Goal: Navigation & Orientation: Find specific page/section

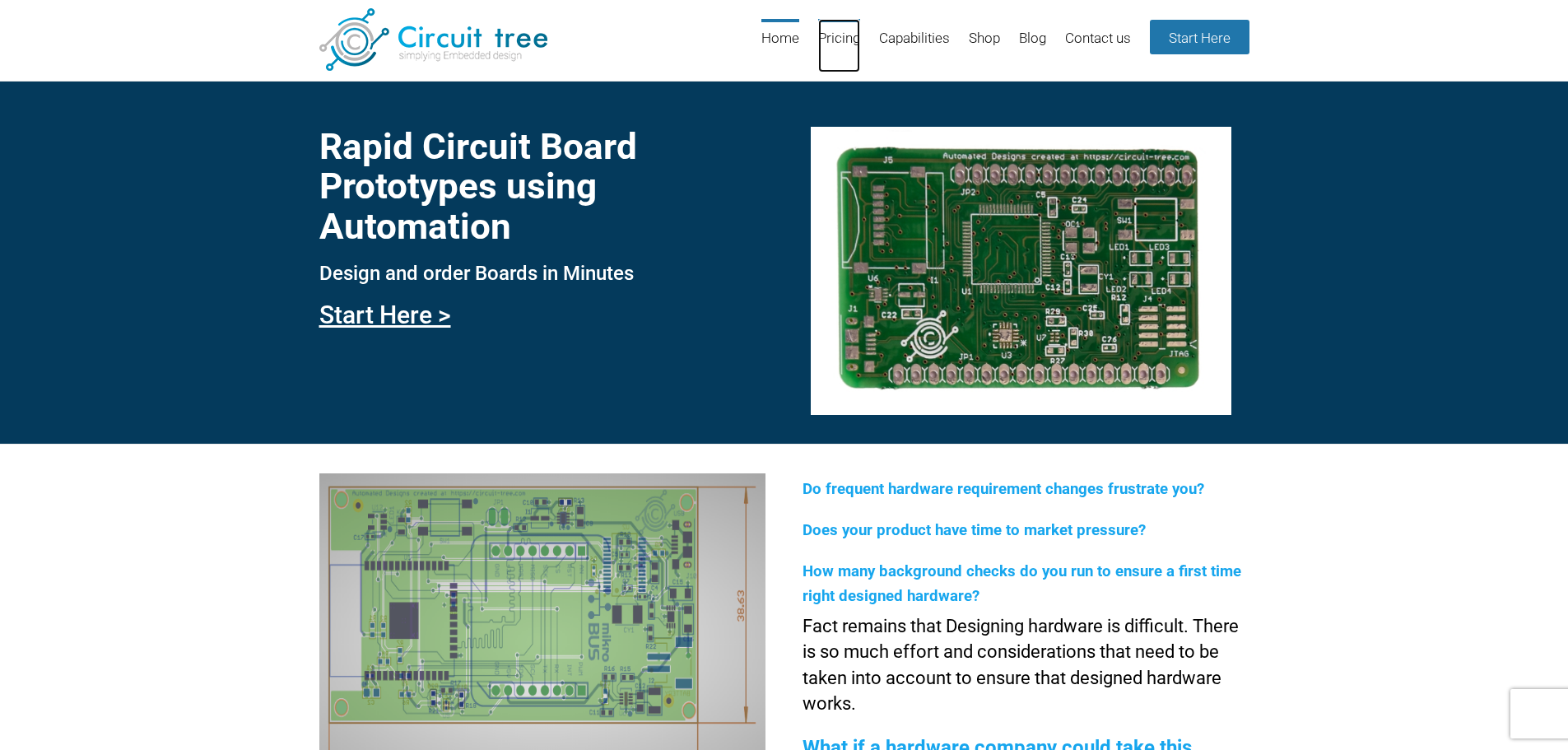
click at [836, 41] on link "Pricing" at bounding box center [839, 46] width 42 height 54
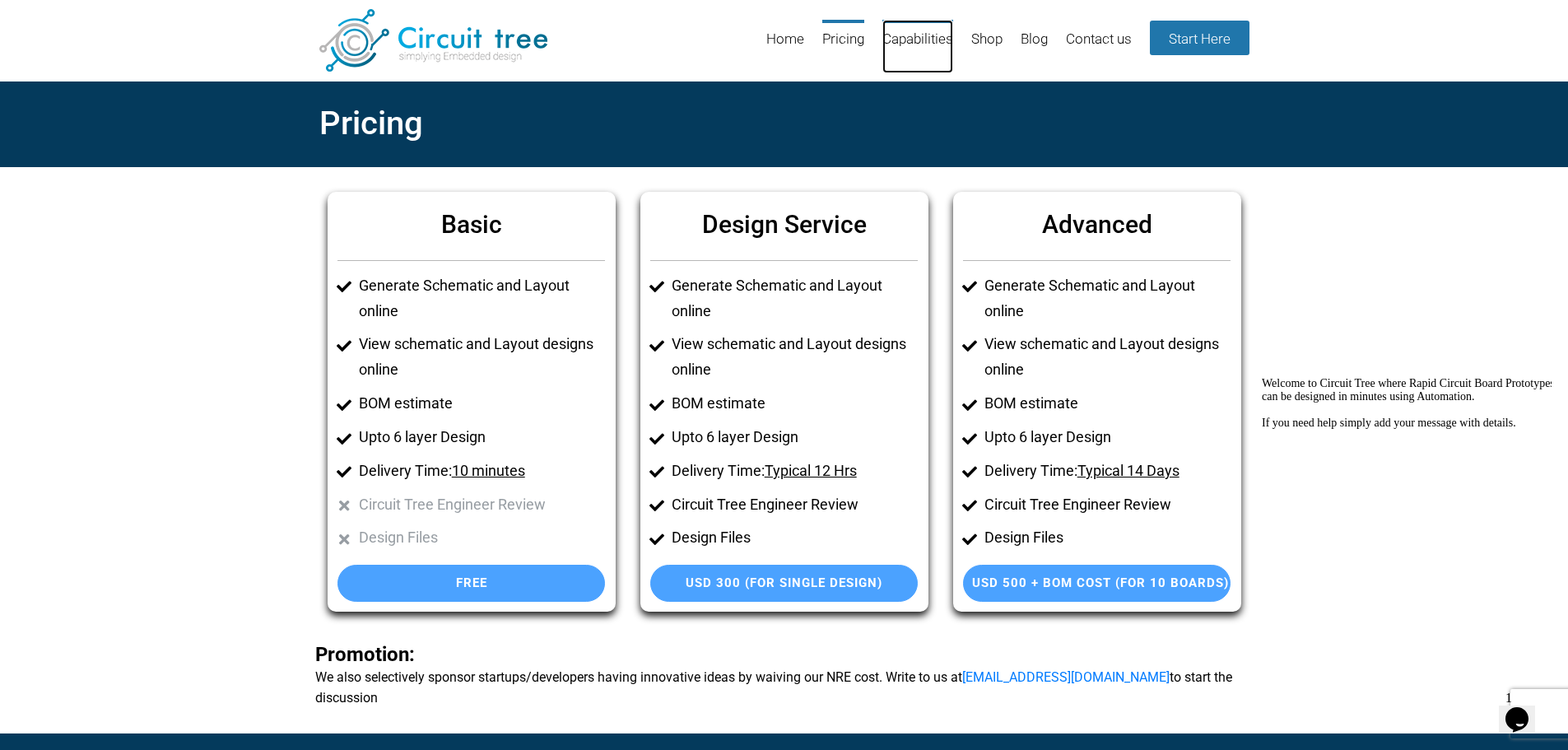
click at [919, 41] on link "Capabilities" at bounding box center [917, 47] width 71 height 54
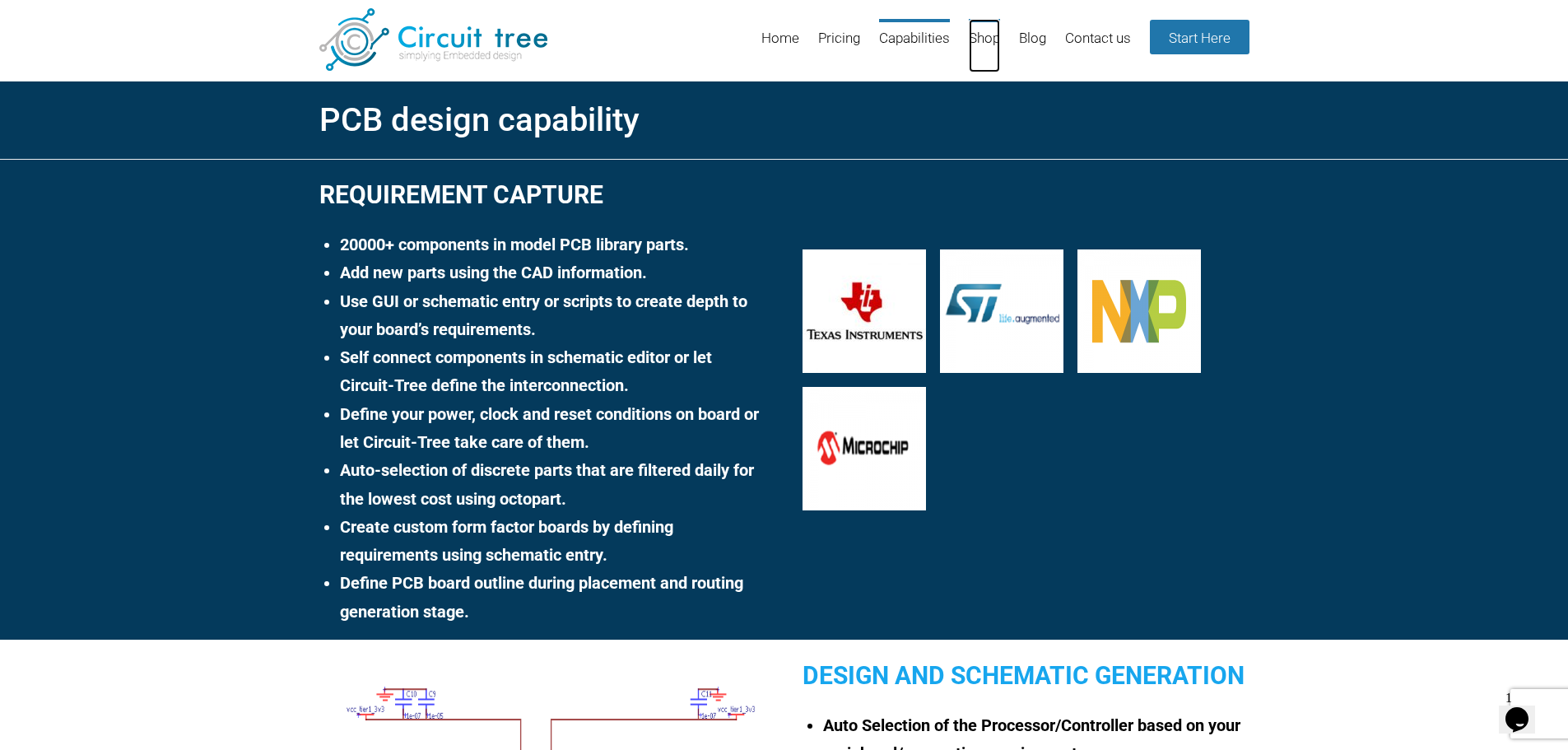
click at [991, 41] on link "Shop" at bounding box center [984, 46] width 31 height 54
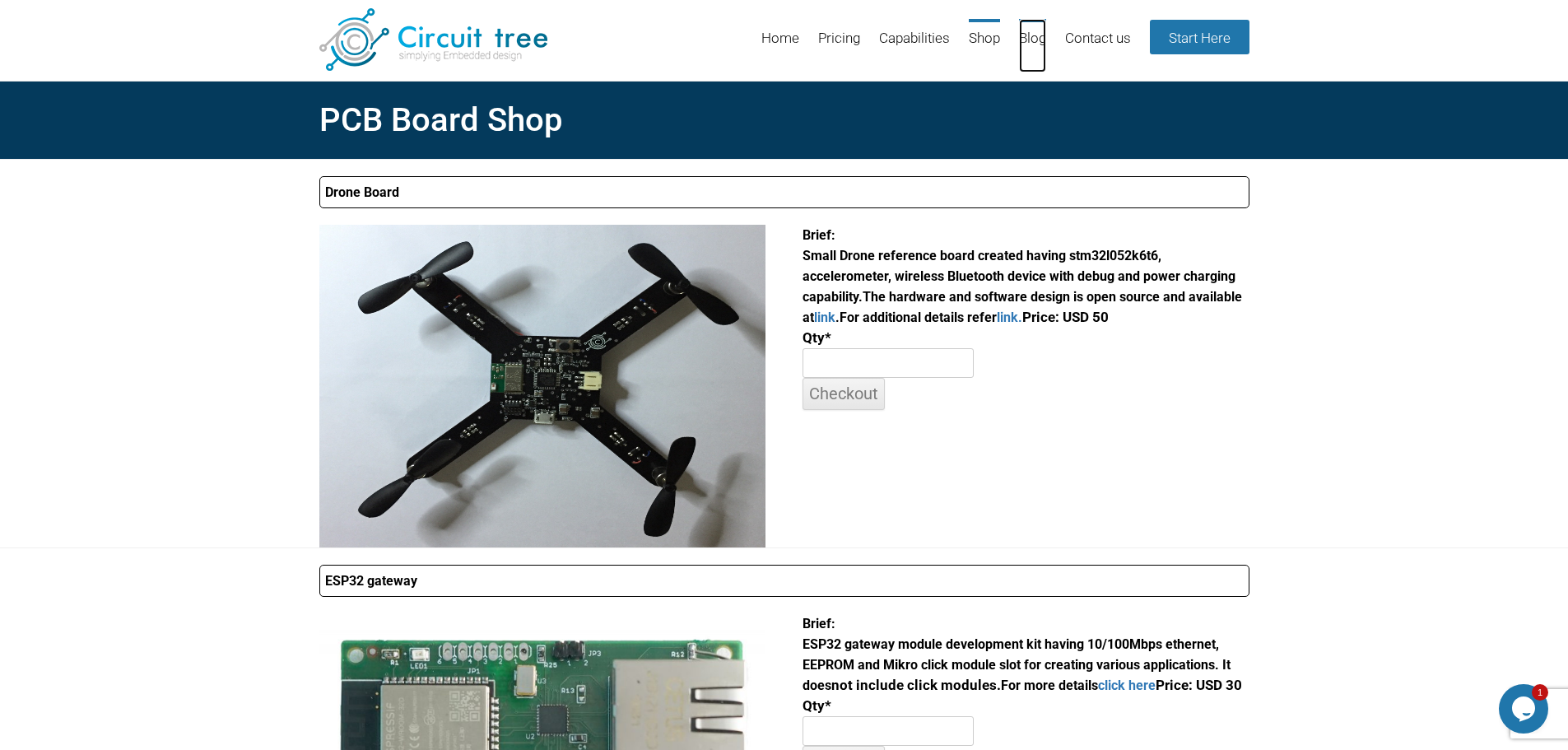
click at [1032, 41] on link "Blog" at bounding box center [1032, 46] width 27 height 54
